Goal: Find specific page/section: Find specific page/section

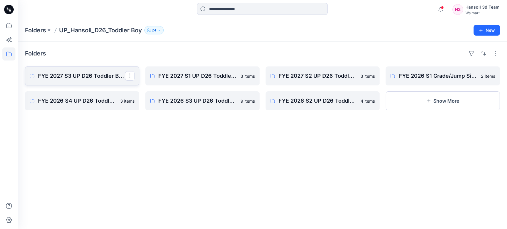
click at [105, 73] on p "FYE 2027 S3 UP D26 Toddler Boy Hansoll" at bounding box center [81, 76] width 87 height 8
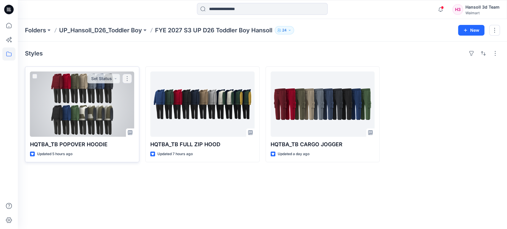
click at [113, 112] on div at bounding box center [82, 104] width 104 height 65
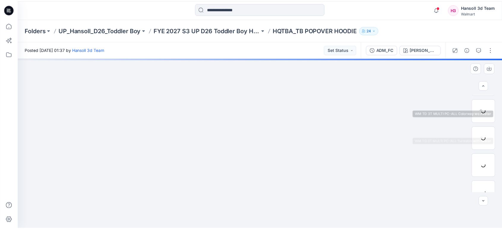
scroll to position [171, 0]
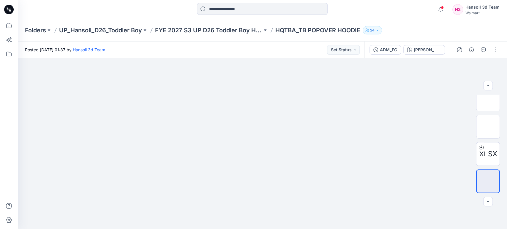
click at [429, 48] on div "[PERSON_NAME] RED" at bounding box center [427, 50] width 27 height 7
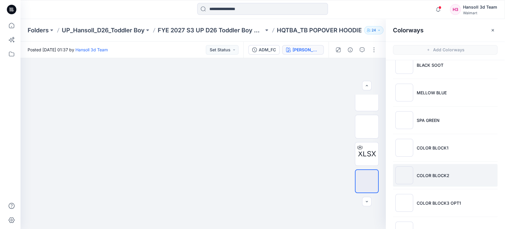
scroll to position [227, 0]
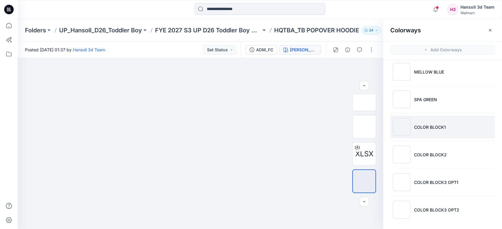
click at [468, 127] on li "COLOR BLOCK1" at bounding box center [442, 127] width 105 height 23
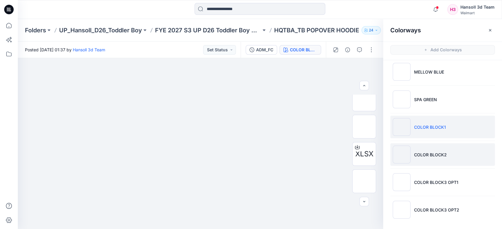
click at [437, 156] on p "COLOR BLOCK2" at bounding box center [430, 155] width 33 height 6
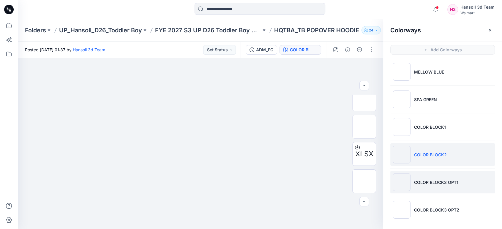
click at [441, 177] on li "COLOR BLOCK3 OPT1" at bounding box center [442, 182] width 105 height 23
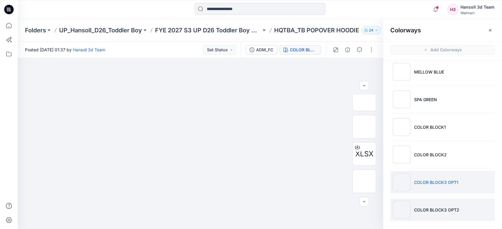
click at [459, 206] on li "COLOR BLOCK3 OPT2" at bounding box center [442, 210] width 105 height 23
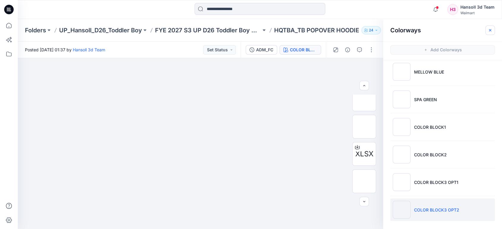
click at [493, 31] on button "button" at bounding box center [490, 31] width 10 height 10
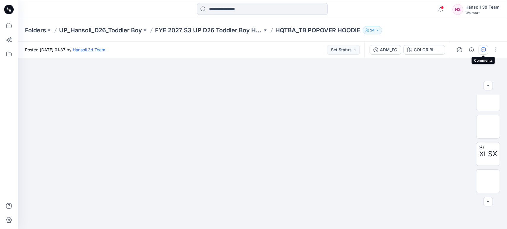
click at [481, 49] on icon "button" at bounding box center [483, 50] width 5 height 5
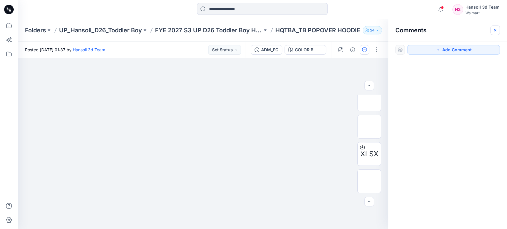
click at [496, 33] on button "button" at bounding box center [495, 31] width 10 height 10
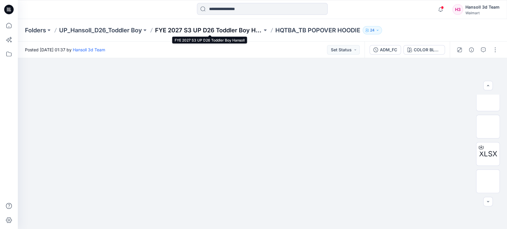
click at [241, 32] on p "FYE 2027 S3 UP D26 Toddler Boy Hansoll" at bounding box center [208, 30] width 107 height 8
